Goal: Task Accomplishment & Management: Complete application form

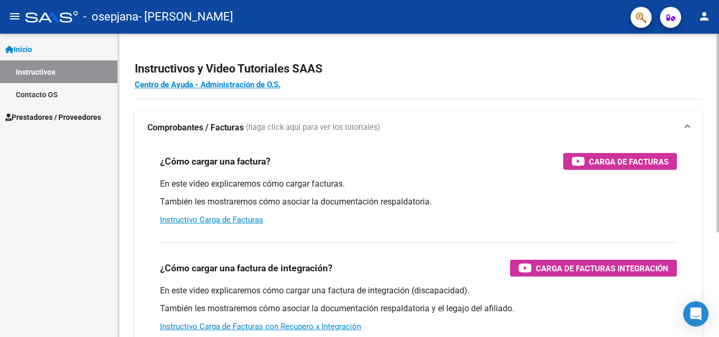
scroll to position [9161, 0]
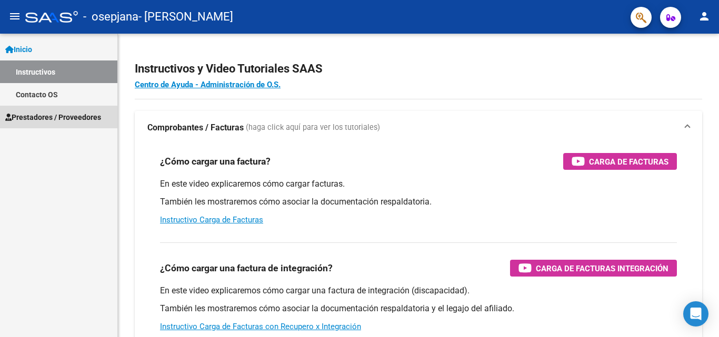
click at [43, 117] on span "Prestadores / Proveedores" at bounding box center [53, 118] width 96 height 12
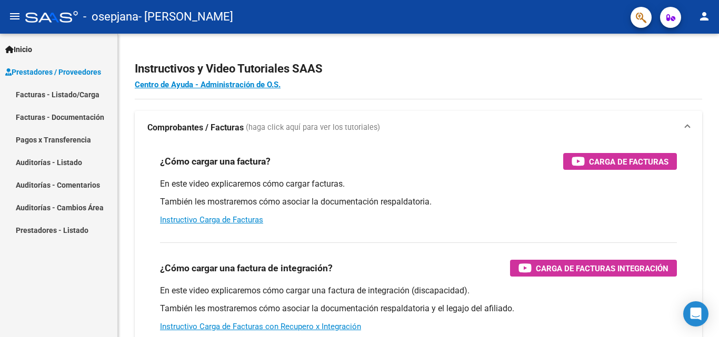
click at [63, 96] on link "Facturas - Listado/Carga" at bounding box center [58, 94] width 117 height 23
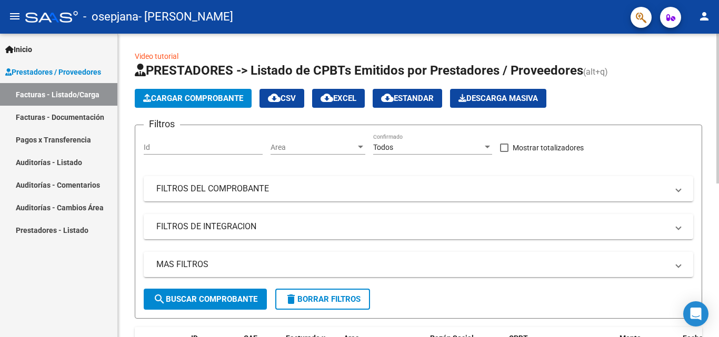
click at [198, 103] on span "Cargar Comprobante" at bounding box center [193, 98] width 100 height 9
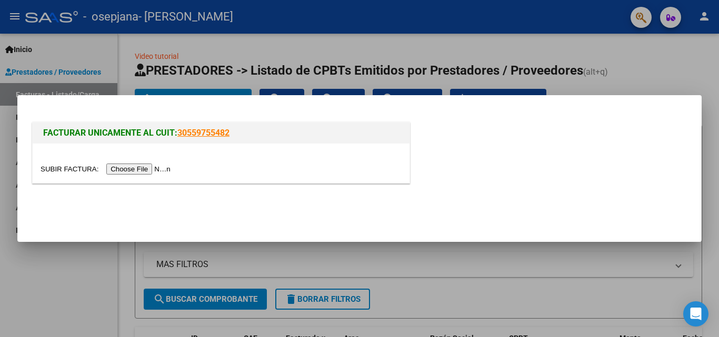
click at [125, 172] on input "file" at bounding box center [107, 169] width 133 height 11
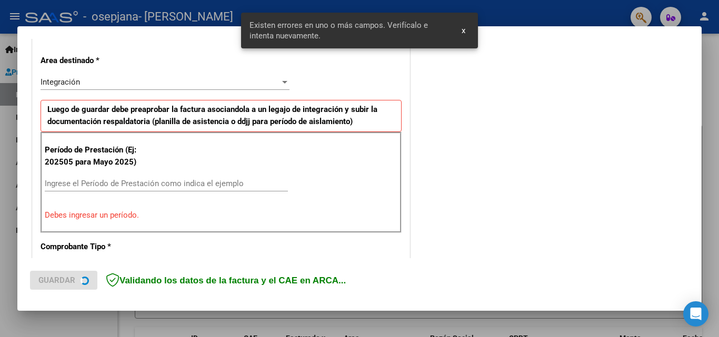
scroll to position [237, 0]
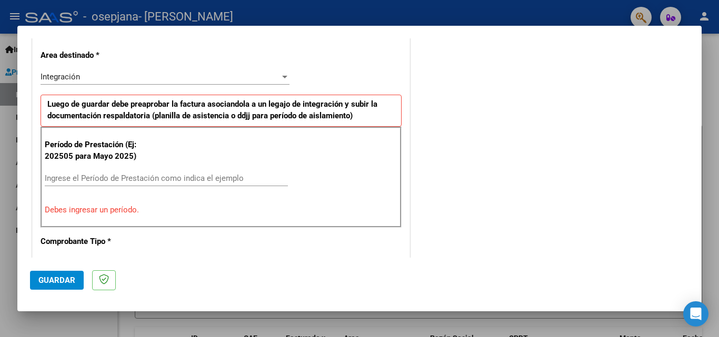
click at [173, 185] on div "Ingrese el Período de Prestación como indica el ejemplo" at bounding box center [166, 179] width 243 height 16
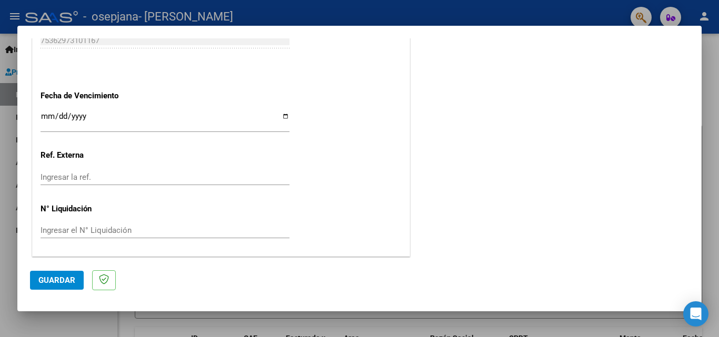
scroll to position [707, 0]
type input "202508"
click at [47, 117] on input "Ingresar la fecha" at bounding box center [165, 119] width 249 height 17
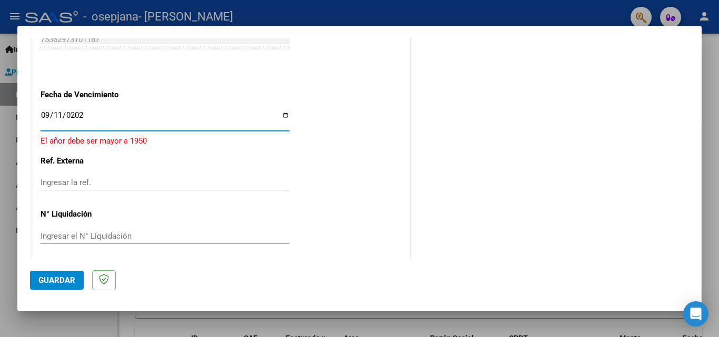
type input "[DATE]"
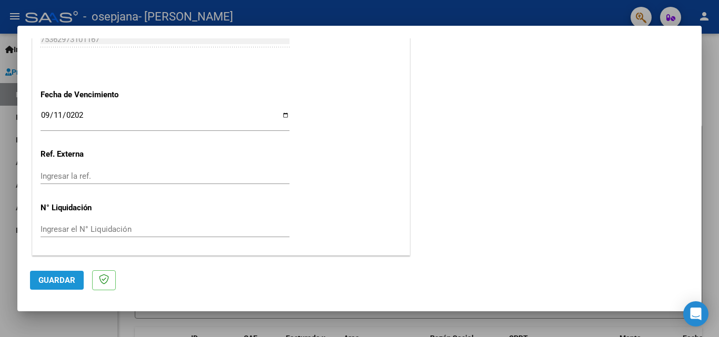
click at [51, 277] on span "Guardar" at bounding box center [56, 280] width 37 height 9
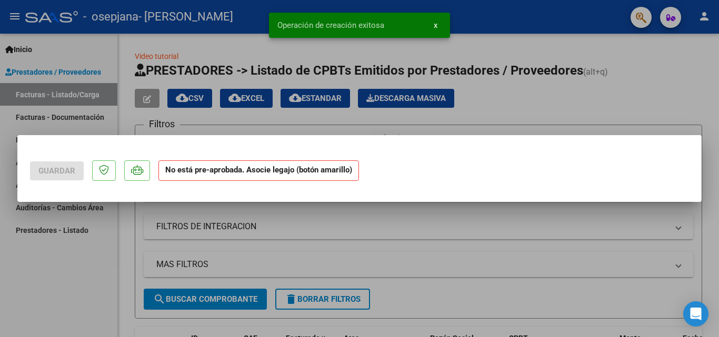
scroll to position [0, 0]
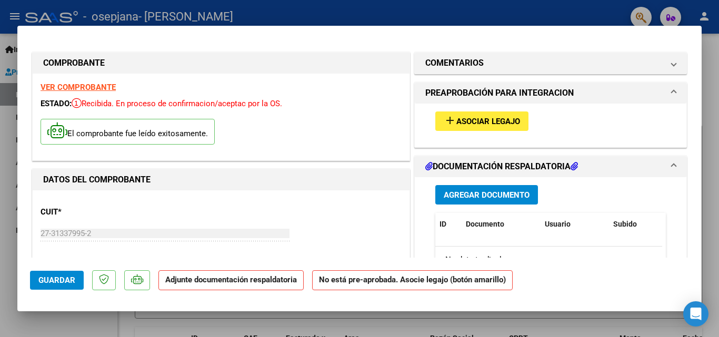
click at [485, 121] on span "Asociar Legajo" at bounding box center [488, 121] width 64 height 9
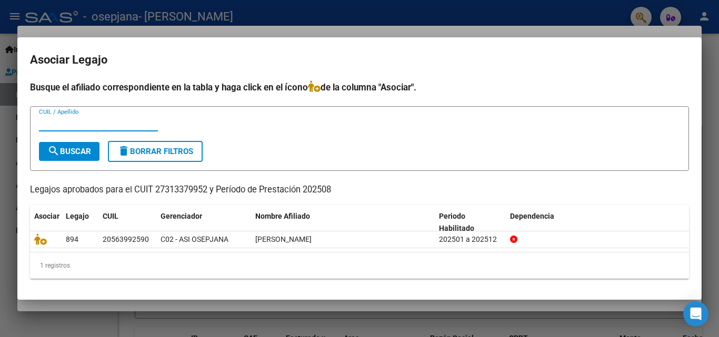
click at [89, 125] on input "CUIL / Apellido" at bounding box center [98, 122] width 119 height 9
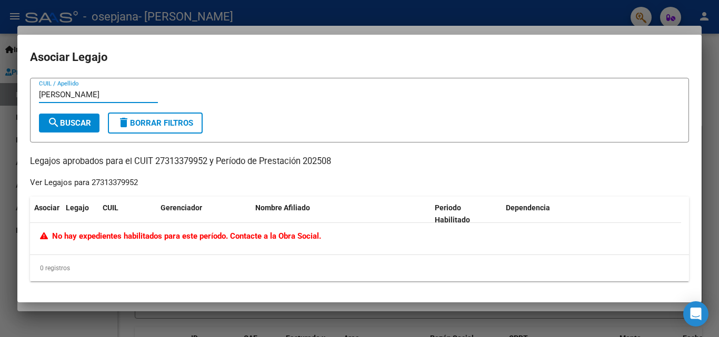
type input "[PERSON_NAME]"
click at [146, 234] on span "No hay expedientes habilitados para este período. Contacte a la Obra Social." at bounding box center [180, 236] width 281 height 9
click at [281, 233] on span "No hay expedientes habilitados para este período. Contacte a la Obra Social." at bounding box center [180, 236] width 281 height 9
click at [290, 239] on span "No hay expedientes habilitados para este período. Contacte a la Obra Social." at bounding box center [180, 236] width 281 height 9
click at [711, 54] on div at bounding box center [359, 168] width 719 height 337
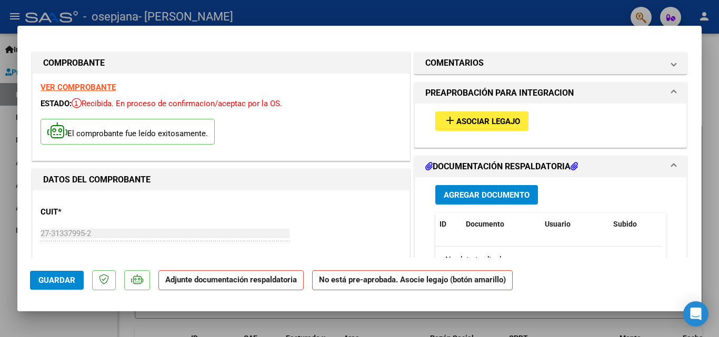
click at [545, 18] on div at bounding box center [359, 168] width 719 height 337
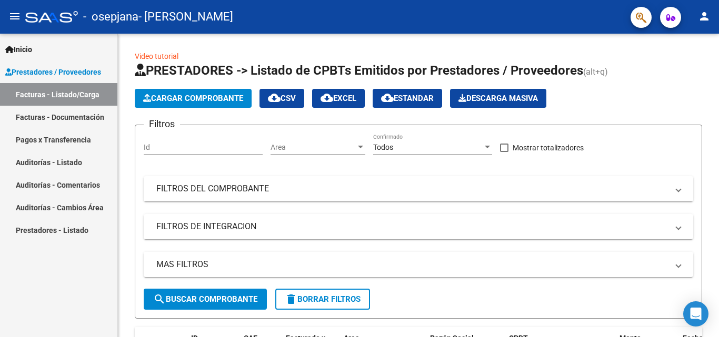
click at [59, 230] on link "Prestadores - Listado" at bounding box center [58, 230] width 117 height 23
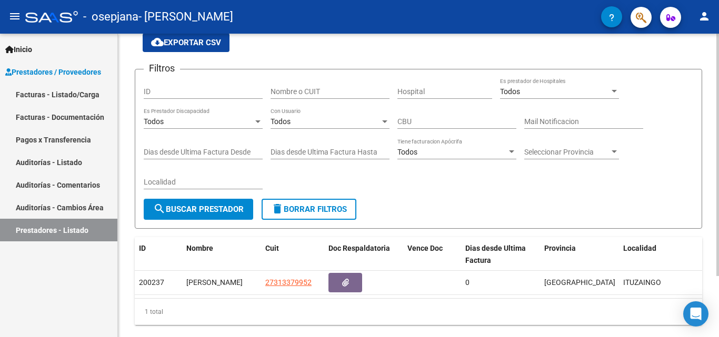
scroll to position [76, 0]
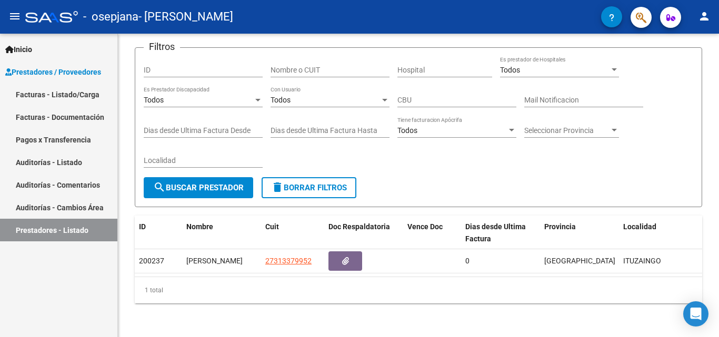
click at [43, 160] on link "Auditorías - Listado" at bounding box center [58, 162] width 117 height 23
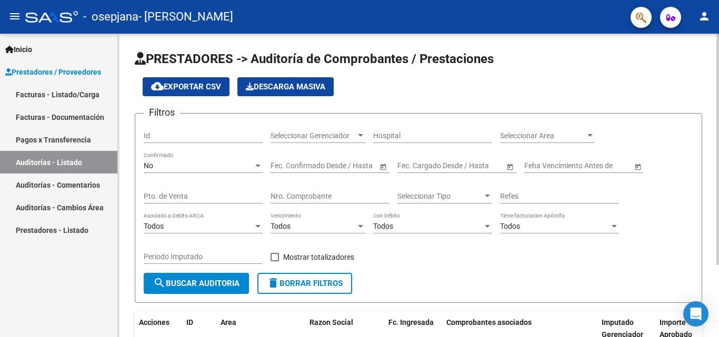
scroll to position [95, 0]
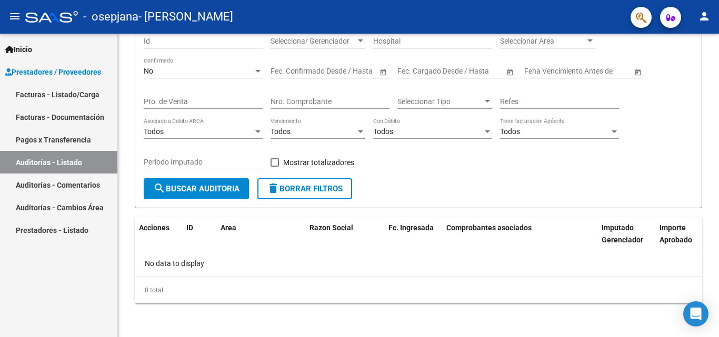
click at [64, 116] on link "Facturas - Documentación" at bounding box center [58, 117] width 117 height 23
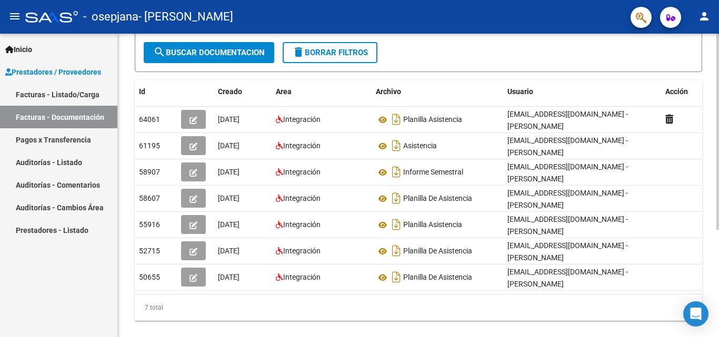
scroll to position [166, 0]
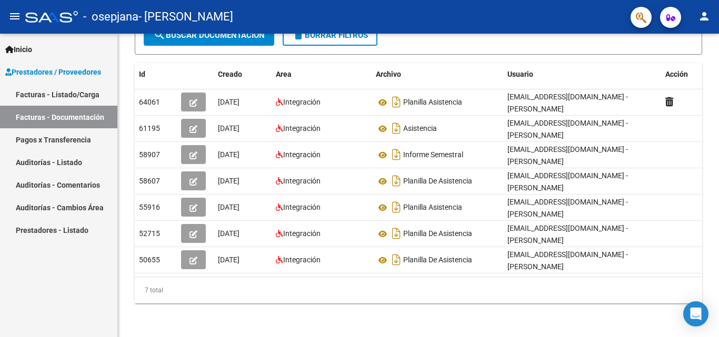
click at [58, 163] on link "Auditorías - Listado" at bounding box center [58, 162] width 117 height 23
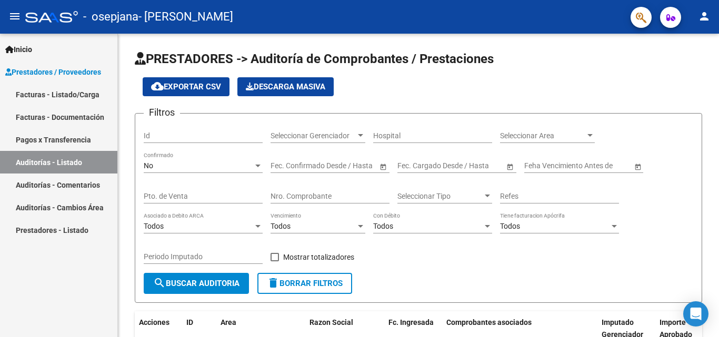
click at [44, 185] on link "Auditorías - Comentarios" at bounding box center [58, 185] width 117 height 23
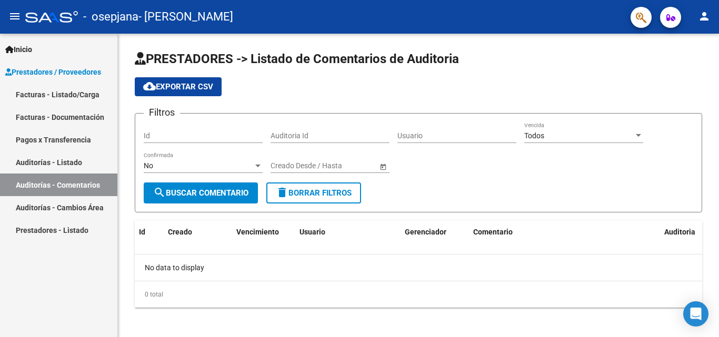
click at [62, 213] on link "Auditorías - Cambios Área" at bounding box center [58, 207] width 117 height 23
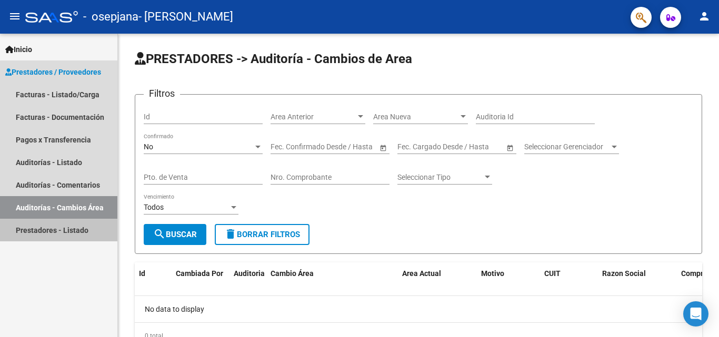
click at [67, 234] on link "Prestadores - Listado" at bounding box center [58, 230] width 117 height 23
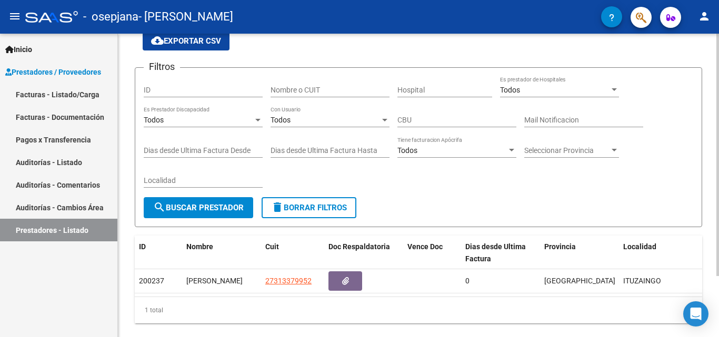
scroll to position [76, 0]
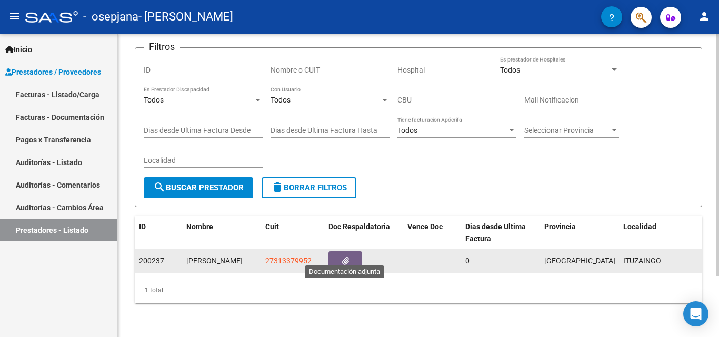
click at [344, 252] on button "button" at bounding box center [346, 261] width 34 height 19
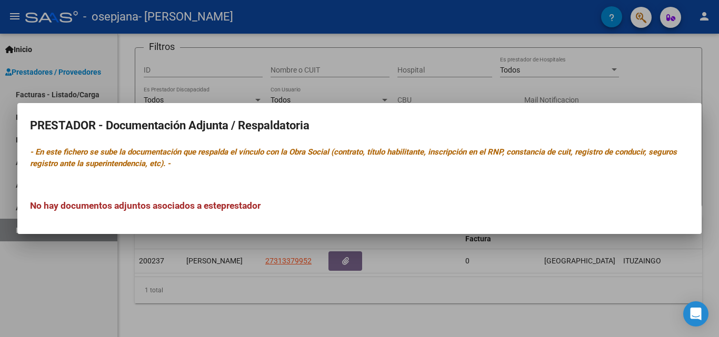
click at [282, 295] on div at bounding box center [359, 168] width 719 height 337
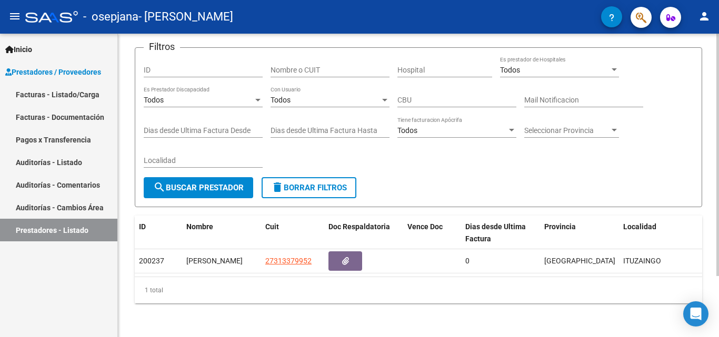
scroll to position [0, 0]
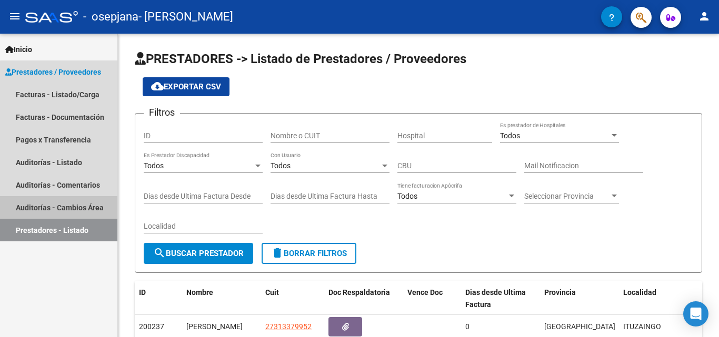
click at [77, 207] on link "Auditorías - Cambios Área" at bounding box center [58, 207] width 117 height 23
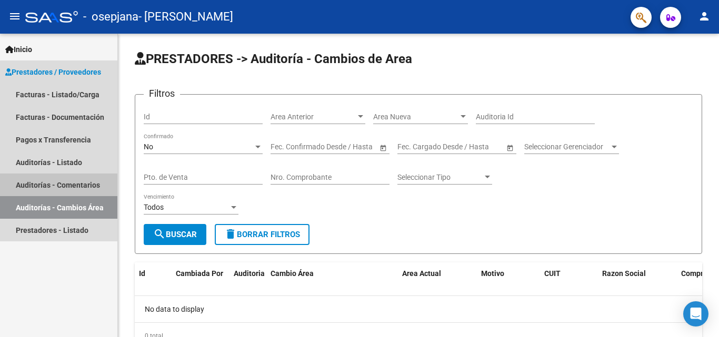
click at [77, 182] on link "Auditorías - Comentarios" at bounding box center [58, 185] width 117 height 23
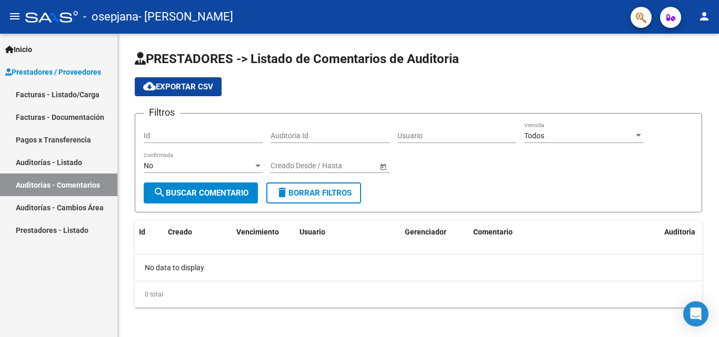
click at [51, 153] on link "Auditorías - Listado" at bounding box center [58, 162] width 117 height 23
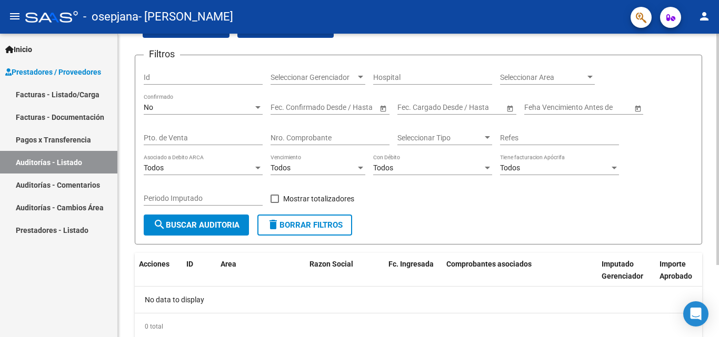
scroll to position [95, 0]
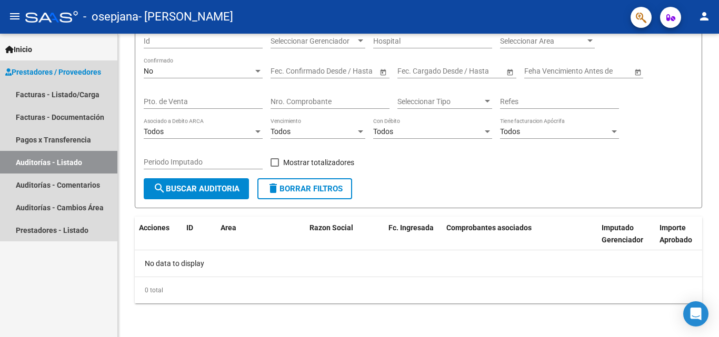
click at [40, 75] on span "Prestadores / Proveedores" at bounding box center [53, 72] width 96 height 12
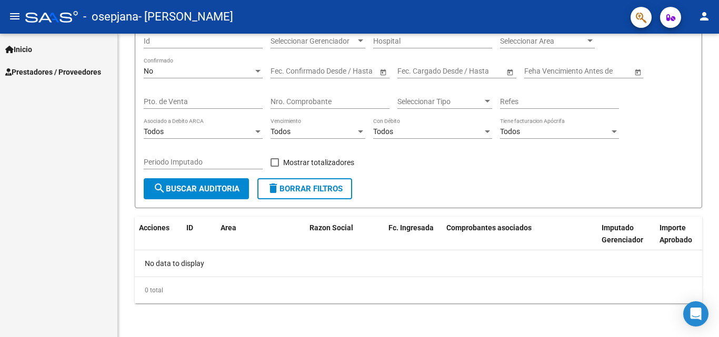
click at [58, 72] on span "Prestadores / Proveedores" at bounding box center [53, 72] width 96 height 12
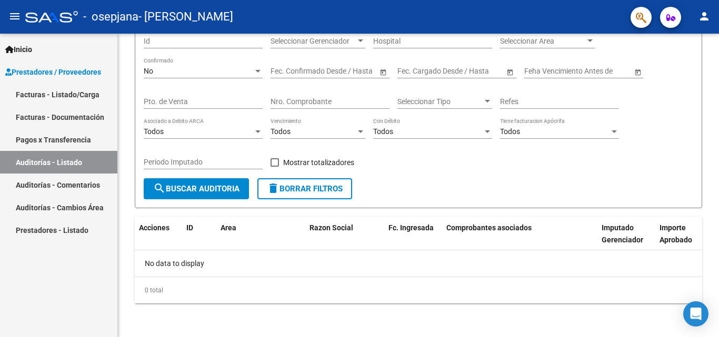
click at [58, 101] on link "Facturas - Listado/Carga" at bounding box center [58, 94] width 117 height 23
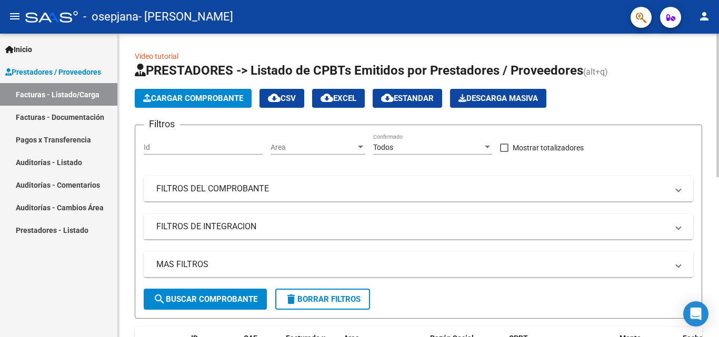
click at [301, 229] on mat-panel-title "FILTROS DE INTEGRACION" at bounding box center [412, 227] width 512 height 12
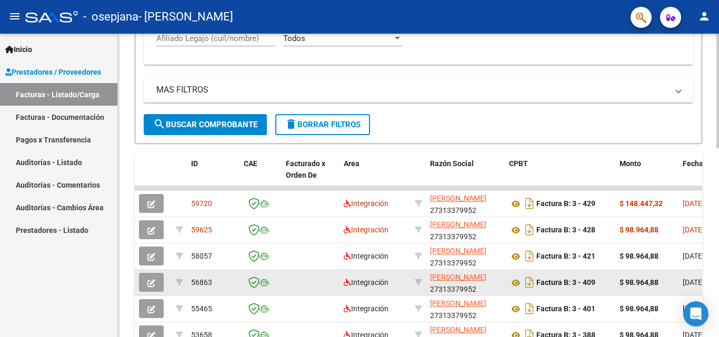
scroll to position [324, 0]
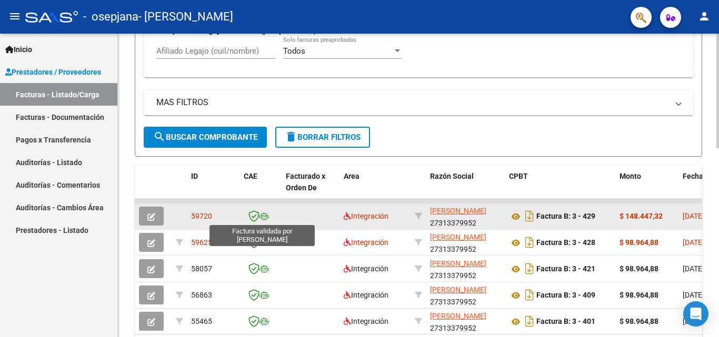
click at [254, 216] on icon at bounding box center [253, 217] width 11 height 12
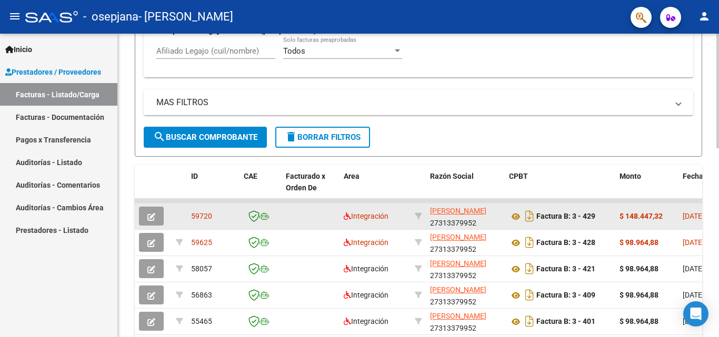
click at [662, 215] on strong "$ 148.447,32" at bounding box center [641, 216] width 43 height 8
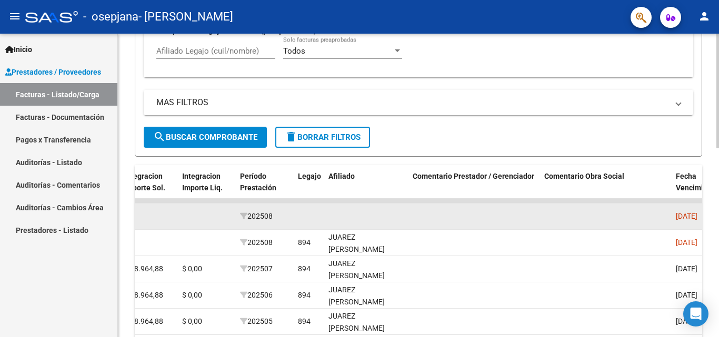
click at [677, 212] on span "[DATE]" at bounding box center [687, 216] width 22 height 8
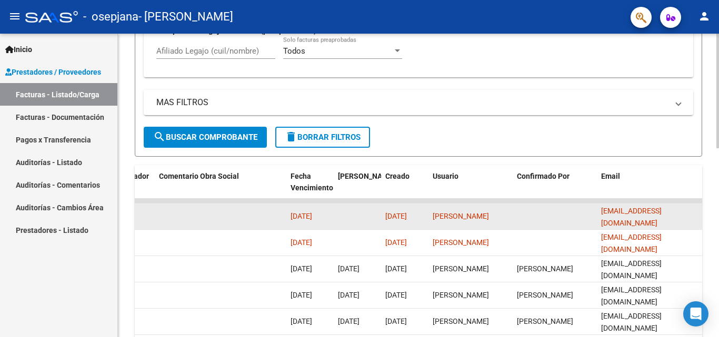
click at [370, 212] on datatable-body-cell at bounding box center [357, 217] width 47 height 26
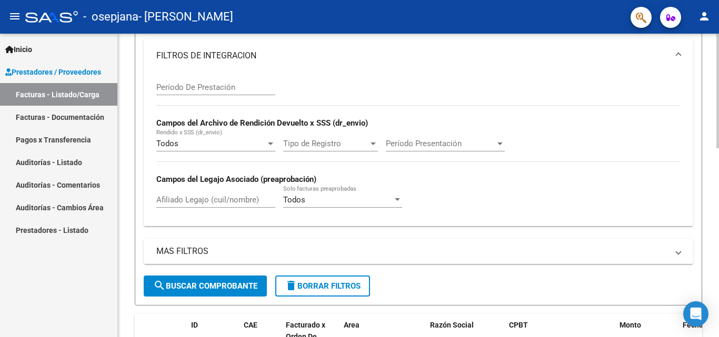
scroll to position [351, 0]
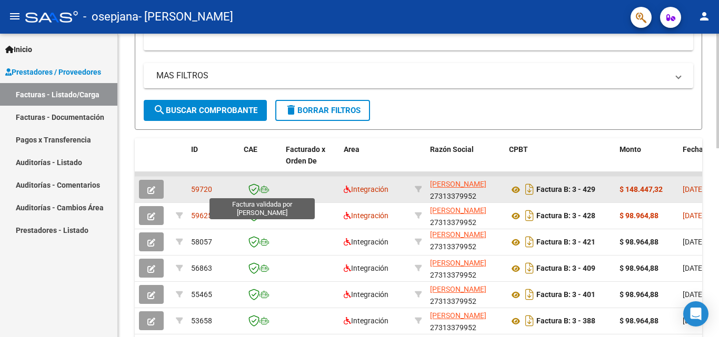
click at [258, 186] on icon at bounding box center [253, 190] width 11 height 12
click at [153, 194] on icon "button" at bounding box center [151, 190] width 8 height 8
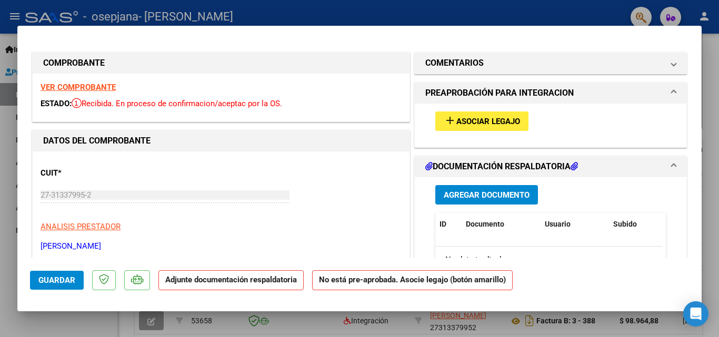
click at [482, 191] on span "Agregar Documento" at bounding box center [487, 195] width 86 height 9
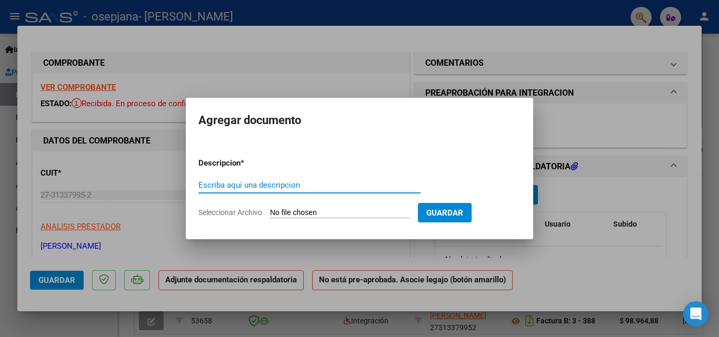
click at [302, 187] on input "Escriba aquí una descripcion" at bounding box center [309, 185] width 222 height 9
type input "planilla"
click at [339, 213] on input "Seleccionar Archivo" at bounding box center [340, 213] width 140 height 10
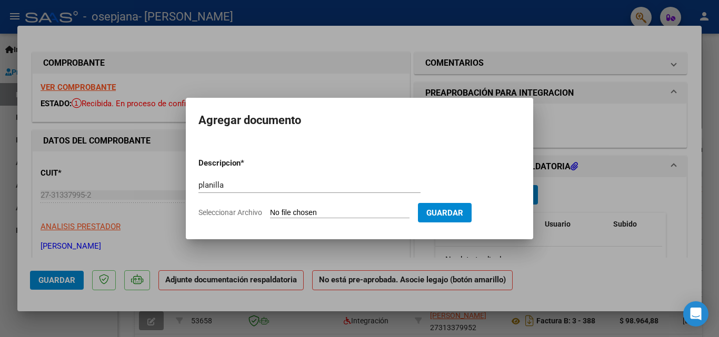
type input "C:\fakepath\[PERSON_NAME].pdf"
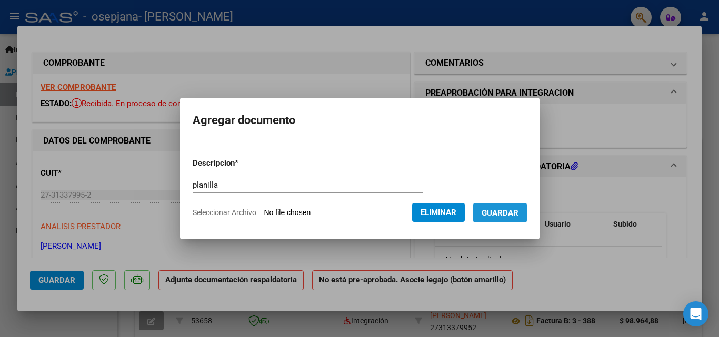
click at [518, 214] on span "Guardar" at bounding box center [500, 212] width 37 height 9
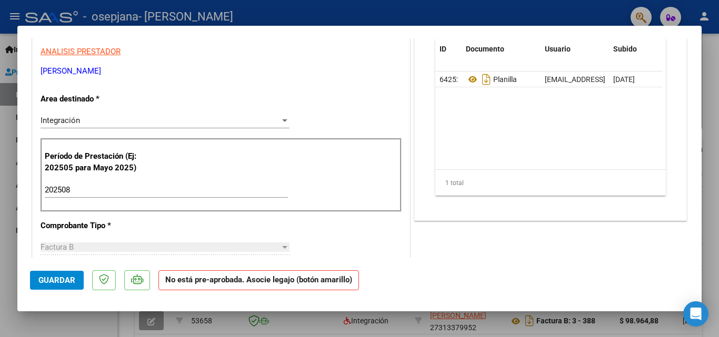
scroll to position [0, 0]
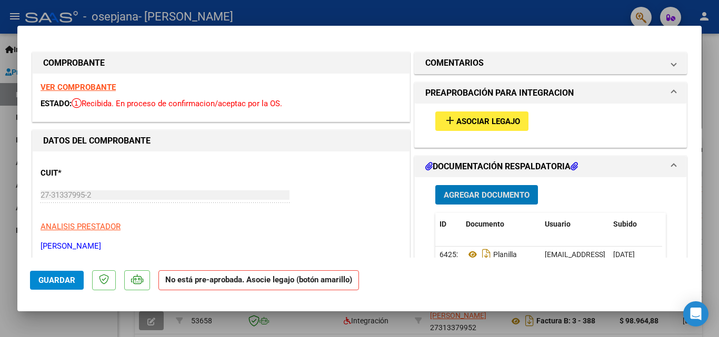
click at [469, 123] on span "Asociar Legajo" at bounding box center [488, 121] width 64 height 9
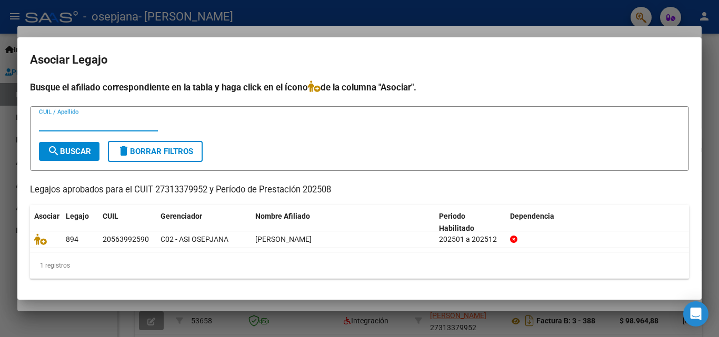
click at [90, 121] on input "CUIL / Apellido" at bounding box center [98, 122] width 119 height 9
click at [91, 124] on input "CUIL / Apellido" at bounding box center [98, 122] width 119 height 9
click at [108, 121] on input "CUIL / Apellido" at bounding box center [98, 122] width 119 height 9
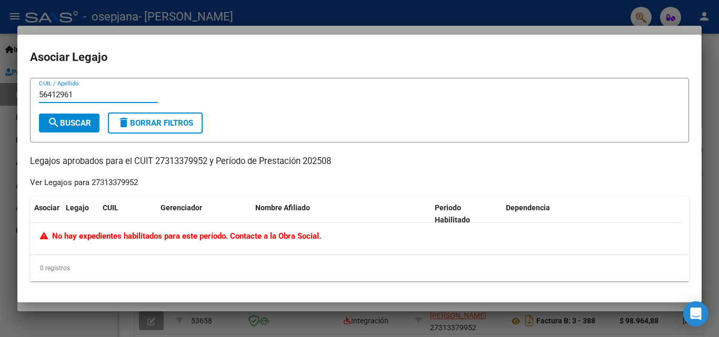
type input "56412961"
drag, startPoint x: 239, startPoint y: 227, endPoint x: 246, endPoint y: 237, distance: 12.1
click at [239, 228] on div "No hay expedientes habilitados para este período. Contacte a la Obra Social." at bounding box center [355, 239] width 651 height 32
click at [250, 241] on span "No hay expedientes habilitados para este período. Contacte a la Obra Social." at bounding box center [180, 236] width 281 height 9
click at [123, 171] on div "56412961 CUIL / Apellido search Buscar delete Borrar Filtros Legajos aprobados …" at bounding box center [359, 180] width 659 height 204
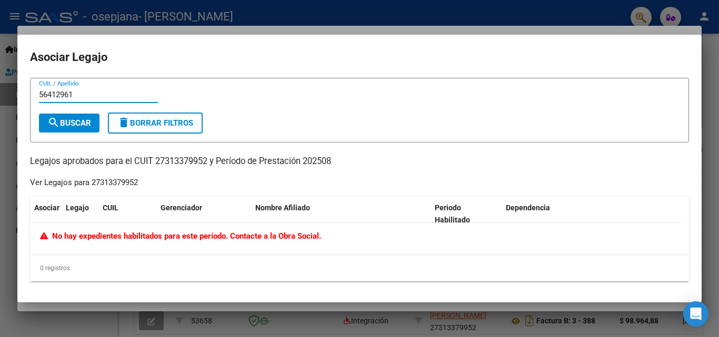
click at [85, 94] on input "56412961" at bounding box center [98, 94] width 119 height 9
type textarea "1"
drag, startPoint x: 85, startPoint y: 94, endPoint x: 0, endPoint y: 84, distance: 85.3
click at [0, 85] on div "COMPROBANTE VER COMPROBANTE ESTADO: Recibida. En proceso de confirmacion/acepta…" at bounding box center [359, 168] width 719 height 337
type input "3"
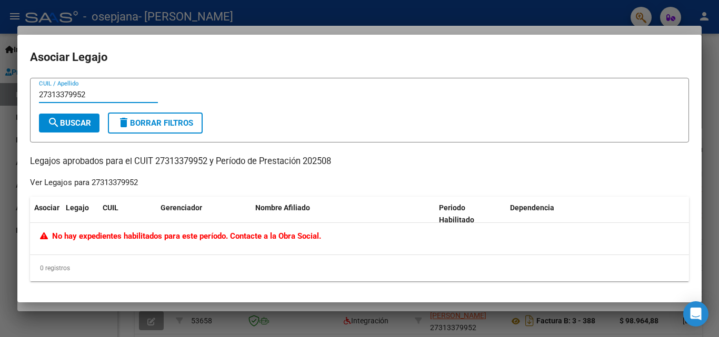
click at [99, 90] on input "27313379952" at bounding box center [98, 94] width 119 height 9
drag, startPoint x: 97, startPoint y: 96, endPoint x: 21, endPoint y: 93, distance: 76.4
click at [21, 93] on mat-dialog-content "27313379952 CUIL / Apellido search Buscar delete Borrar Filtros Legajos aprobad…" at bounding box center [359, 184] width 684 height 213
type input "20564129617"
click at [551, 24] on div at bounding box center [359, 168] width 719 height 337
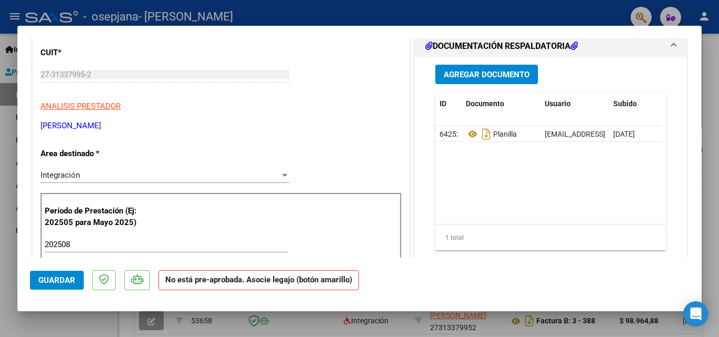
scroll to position [175, 0]
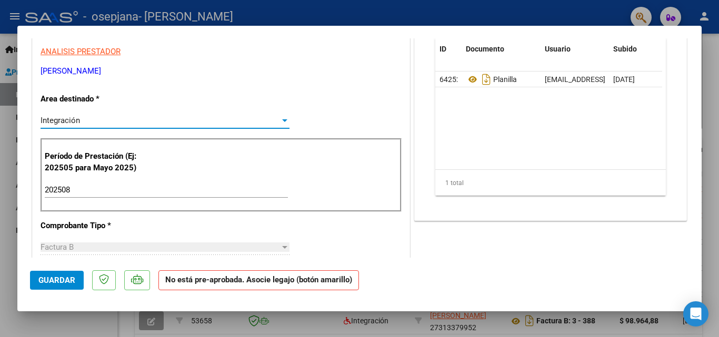
click at [282, 122] on div at bounding box center [284, 121] width 5 height 3
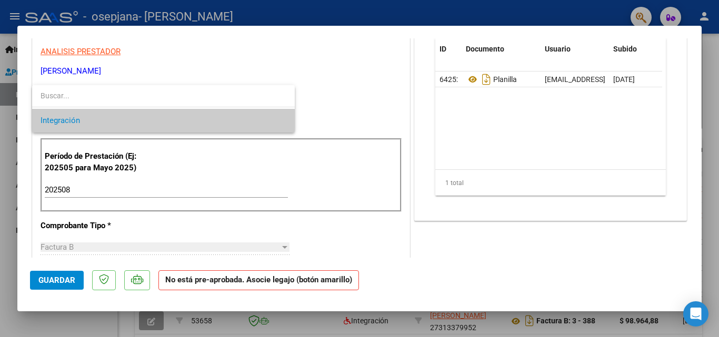
click at [280, 122] on span "Integración" at bounding box center [164, 121] width 246 height 24
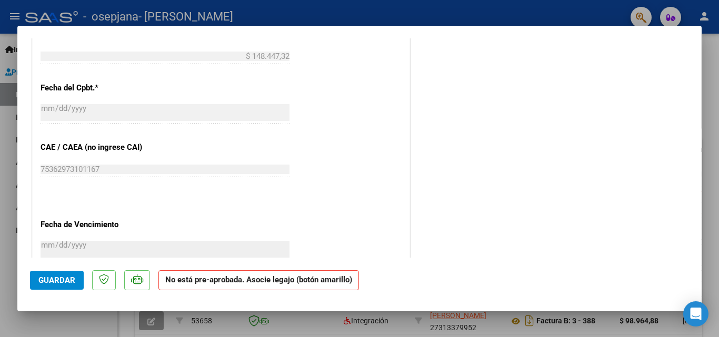
scroll to position [656, 0]
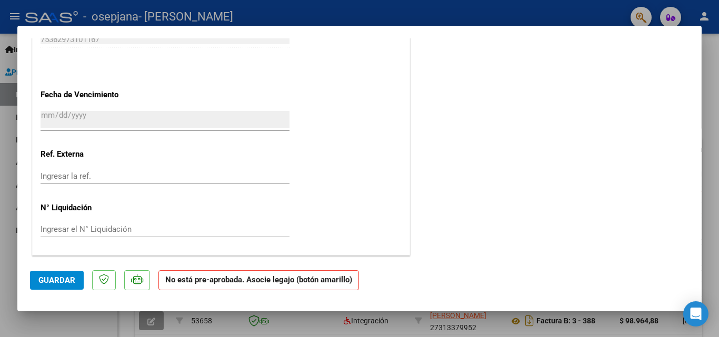
click at [267, 281] on strong "No está pre-aprobada. Asocie legajo (botón amarillo)" at bounding box center [258, 281] width 201 height 21
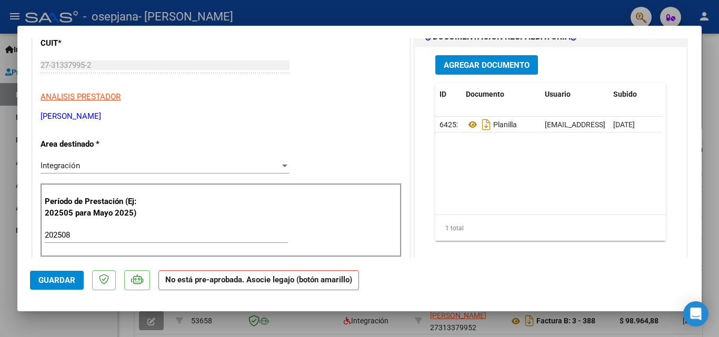
scroll to position [0, 0]
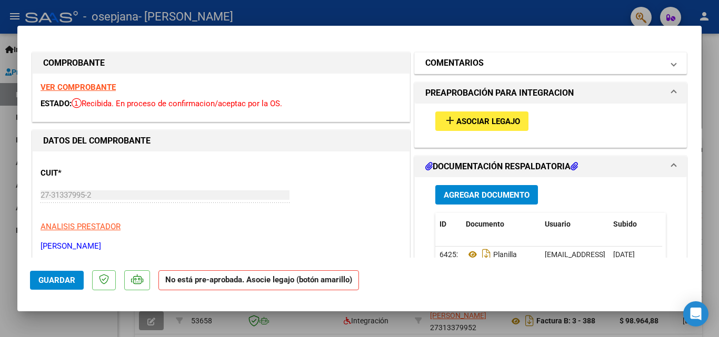
click at [499, 72] on mat-expansion-panel-header "COMENTARIOS" at bounding box center [551, 63] width 272 height 21
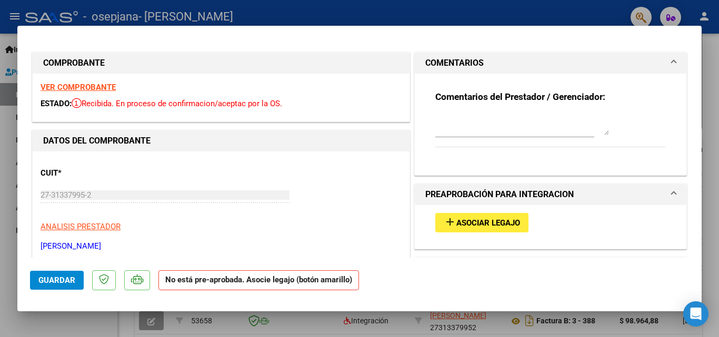
click at [486, 223] on span "Asociar Legajo" at bounding box center [488, 222] width 64 height 9
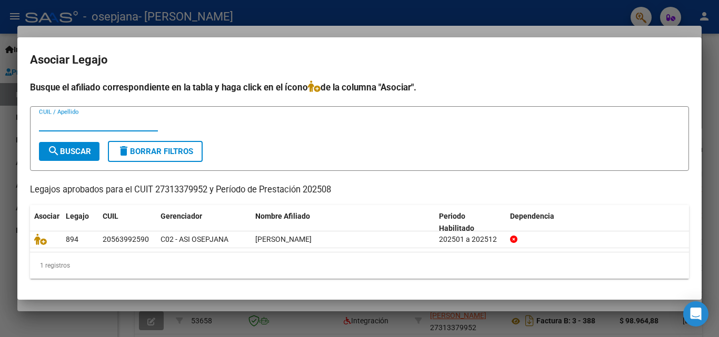
click at [318, 85] on icon at bounding box center [314, 87] width 13 height 12
click at [123, 124] on input "CUIL / Apellido" at bounding box center [98, 122] width 119 height 9
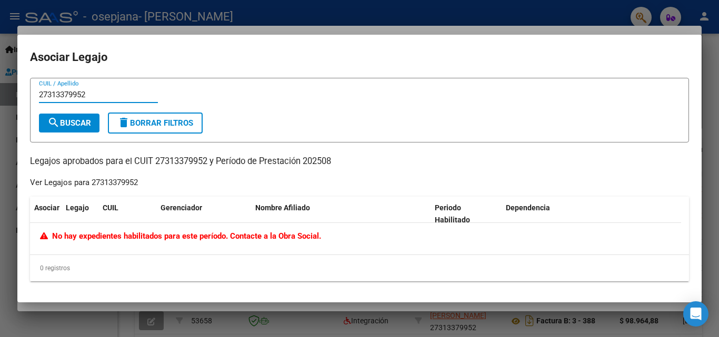
click at [131, 94] on input "27313379952" at bounding box center [98, 94] width 119 height 9
type input "27313379952"
click at [711, 59] on div at bounding box center [359, 168] width 719 height 337
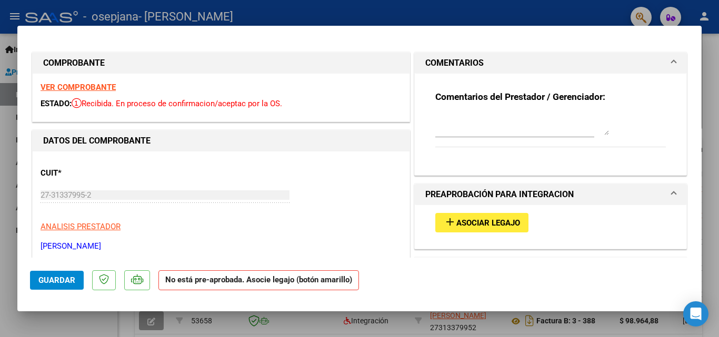
click at [474, 225] on span "Asociar Legajo" at bounding box center [488, 222] width 64 height 9
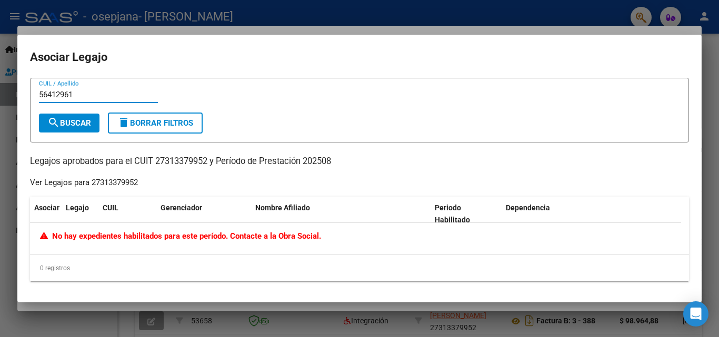
type input "56412961"
click at [500, 15] on div at bounding box center [359, 168] width 719 height 337
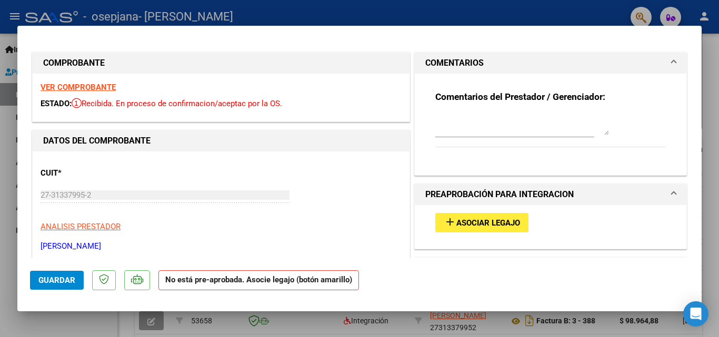
click at [558, 11] on div at bounding box center [359, 168] width 719 height 337
type input "$ 0,00"
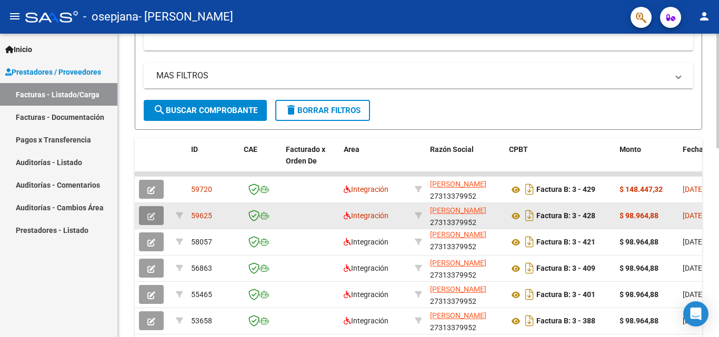
click at [147, 213] on icon "button" at bounding box center [151, 217] width 8 height 8
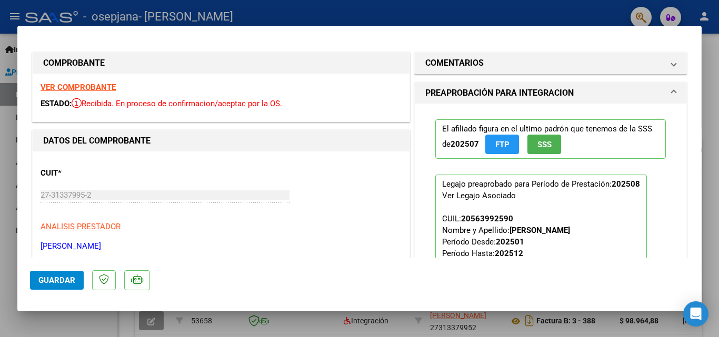
click at [555, 15] on div at bounding box center [359, 168] width 719 height 337
type input "$ 0,00"
